Goal: Check status: Check status

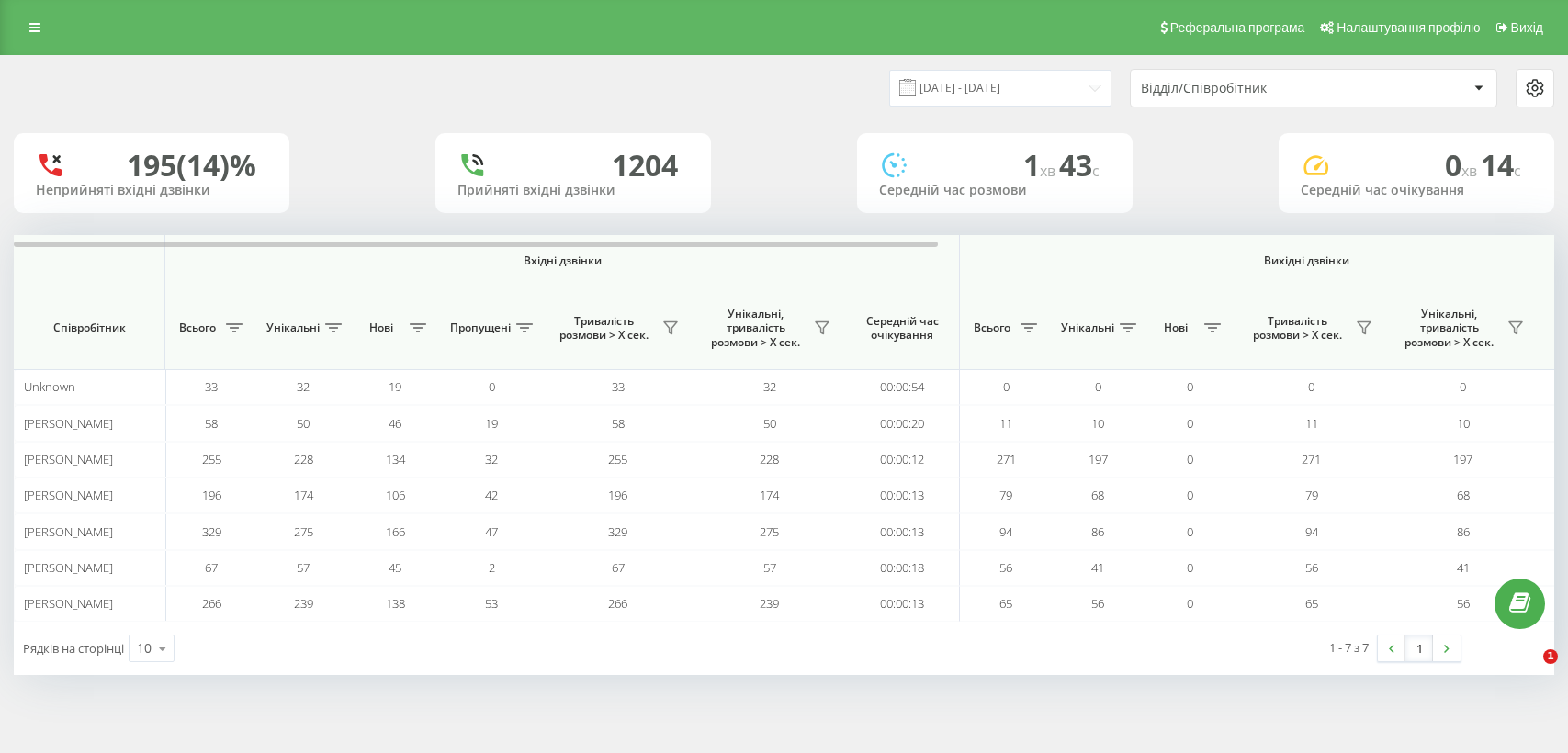
click at [1070, 92] on input "[DATE] - [DATE]" at bounding box center [1001, 87] width 223 height 36
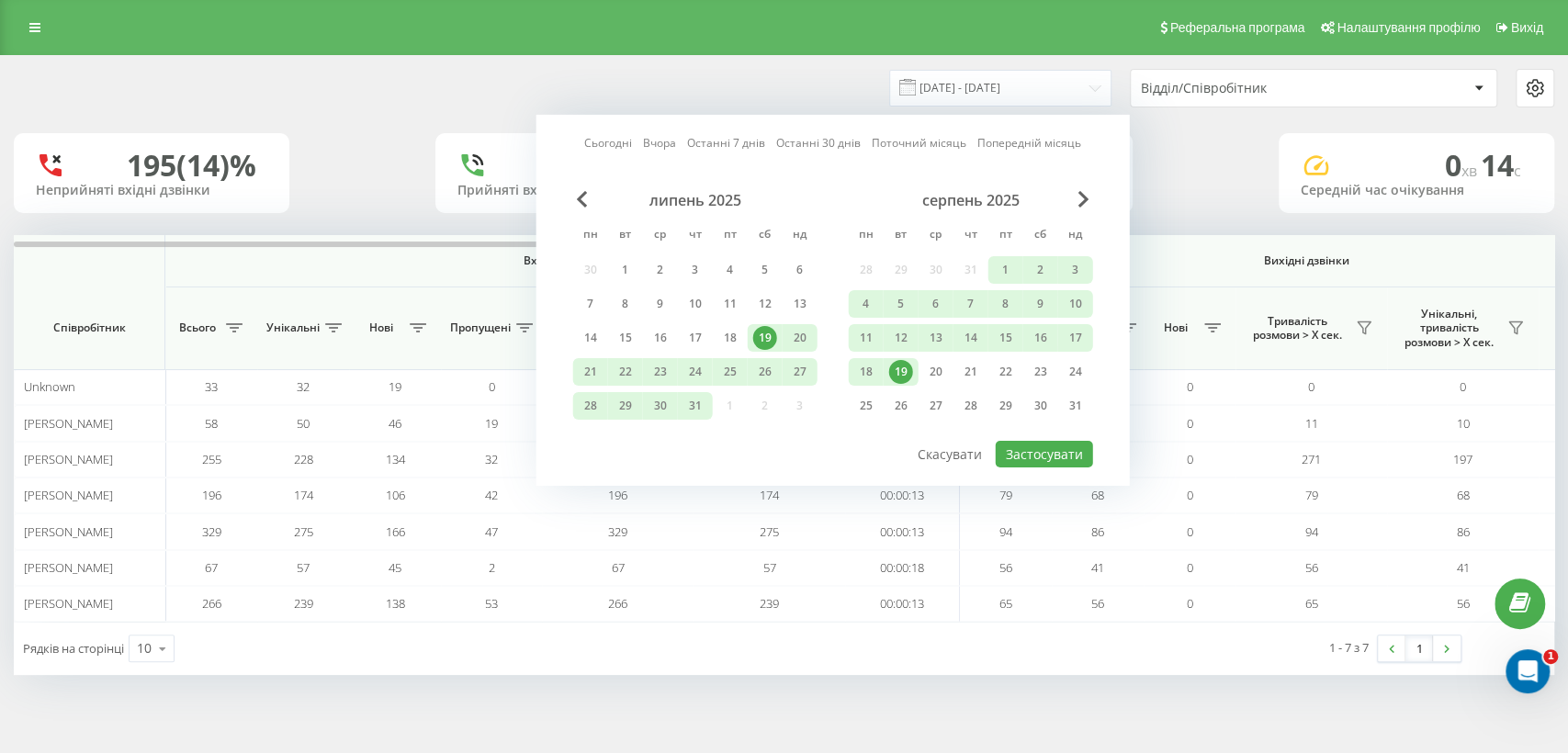
click at [898, 368] on div "19" at bounding box center [901, 372] width 24 height 24
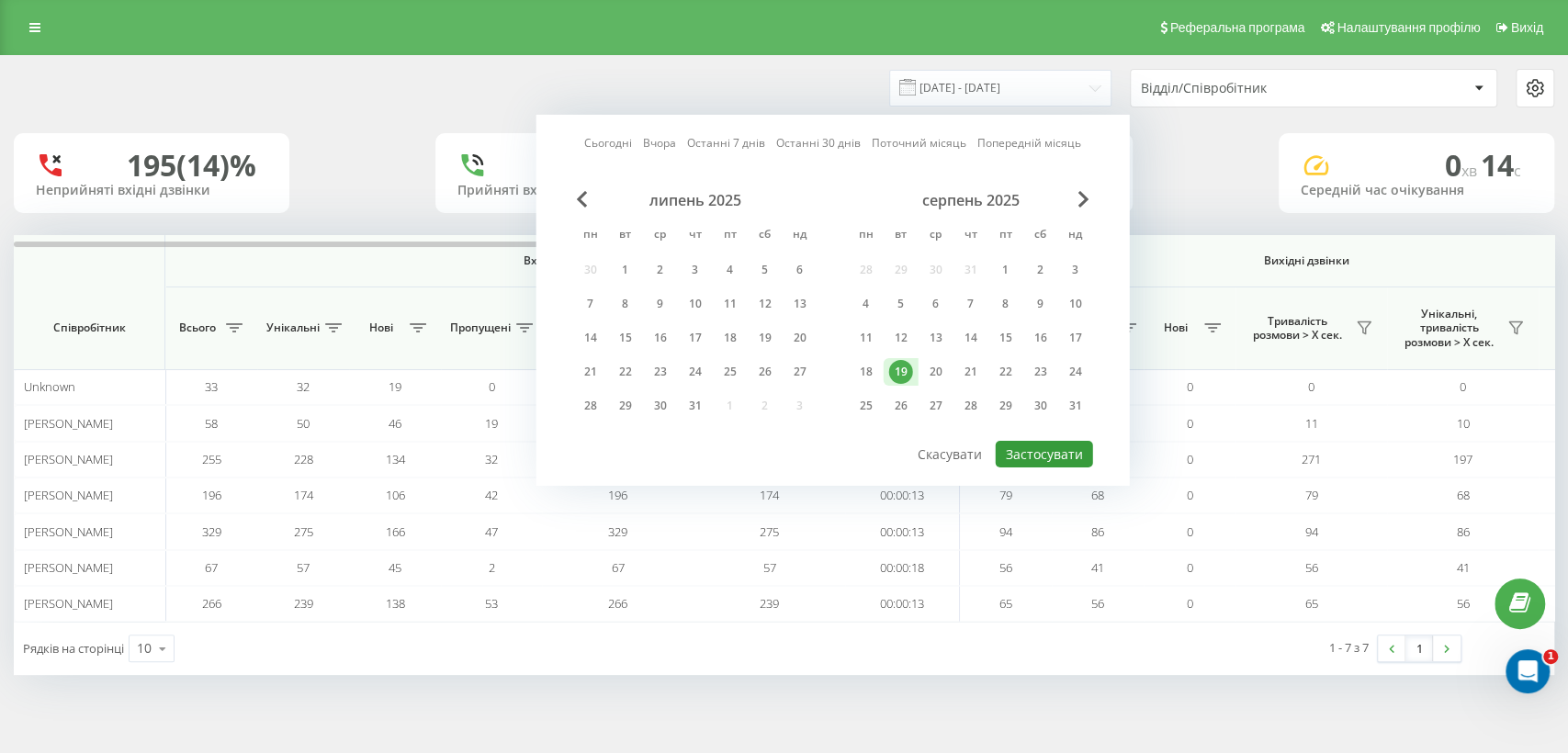
click at [1035, 451] on button "Застосувати" at bounding box center [1045, 454] width 97 height 27
type input "[DATE] - [DATE]"
